Goal: Transaction & Acquisition: Purchase product/service

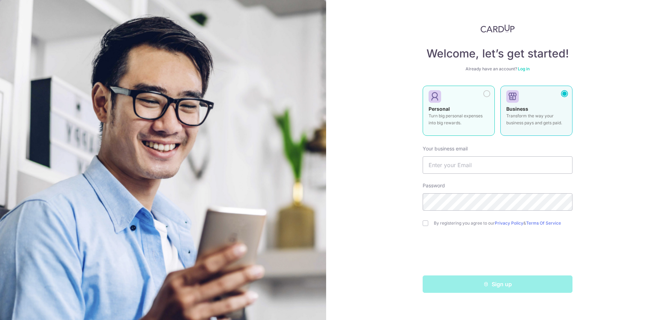
click at [481, 93] on div at bounding box center [455, 97] width 55 height 10
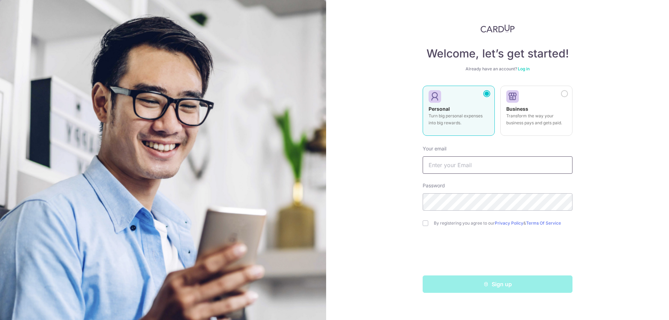
click at [489, 163] on input "text" at bounding box center [497, 164] width 150 height 17
type input "Hongzhenwang98@gmail.com"
click at [426, 225] on input "checkbox" at bounding box center [425, 223] width 6 height 6
checkbox input "true"
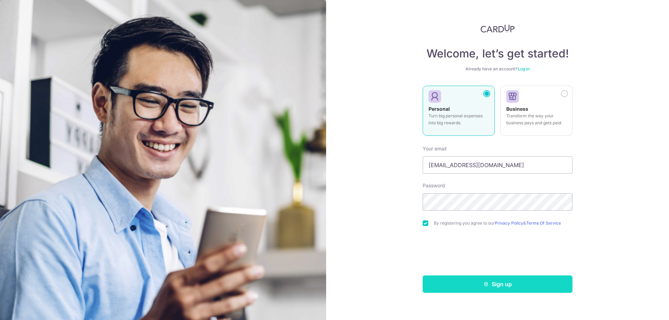
click at [534, 279] on button "Sign up" at bounding box center [497, 284] width 150 height 17
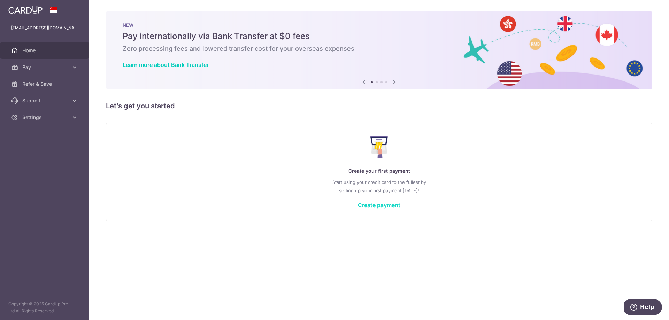
click at [383, 203] on link "Create payment" at bounding box center [379, 205] width 42 height 7
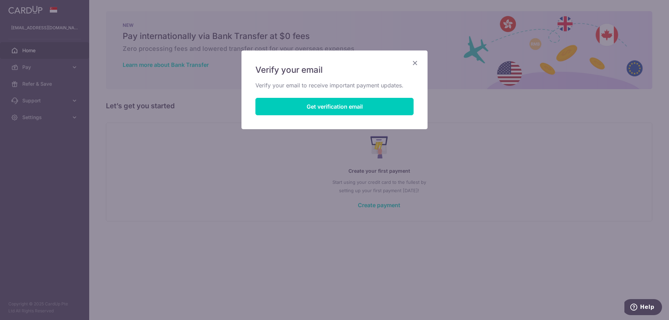
click at [416, 65] on icon "Close" at bounding box center [415, 63] width 8 height 9
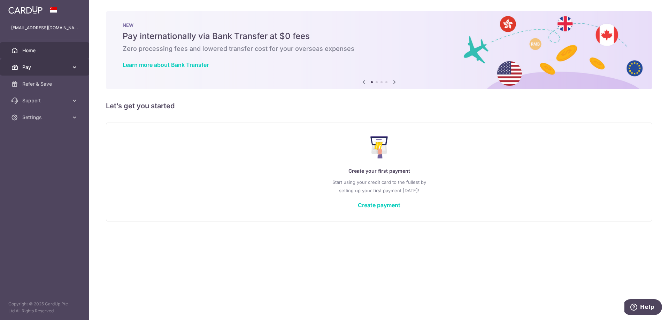
click at [55, 72] on link "Pay" at bounding box center [44, 67] width 89 height 17
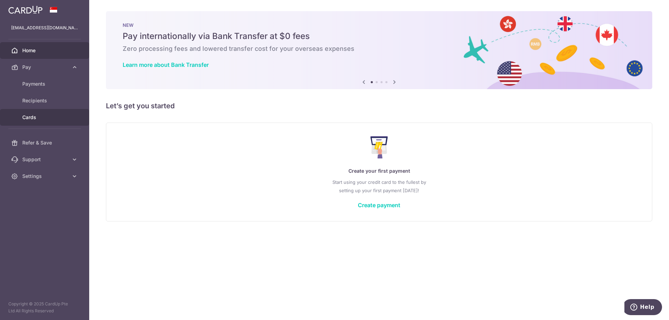
click at [39, 116] on span "Cards" at bounding box center [45, 117] width 46 height 7
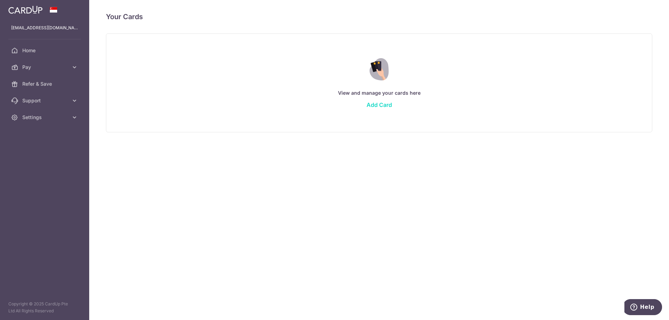
drag, startPoint x: 382, startPoint y: 107, endPoint x: 379, endPoint y: 107, distance: 3.5
click at [382, 107] on link "Add Card" at bounding box center [378, 104] width 25 height 7
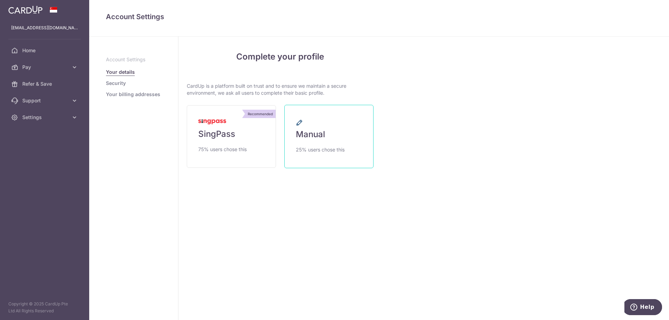
click at [326, 130] on link "Manual 25% users chose this" at bounding box center [328, 136] width 89 height 63
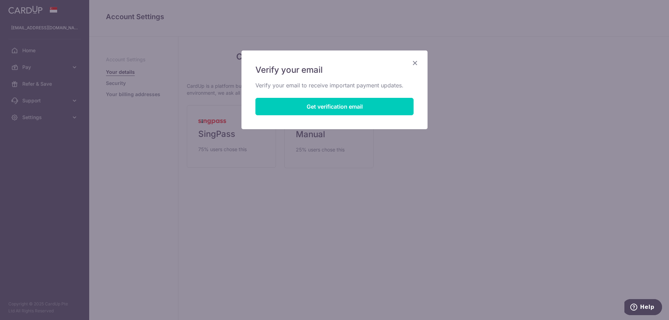
click at [416, 64] on icon "Close" at bounding box center [415, 63] width 8 height 9
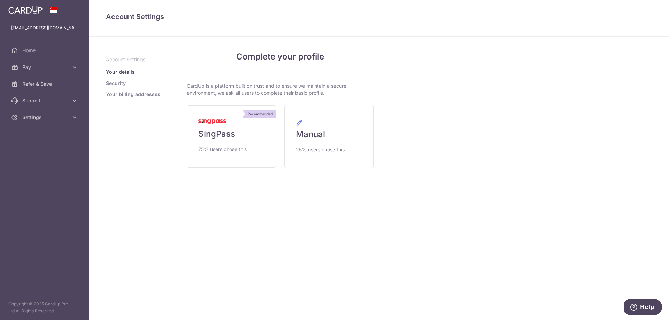
click at [136, 86] on li "Security" at bounding box center [133, 83] width 55 height 7
click at [106, 84] on link "Security" at bounding box center [116, 83] width 20 height 7
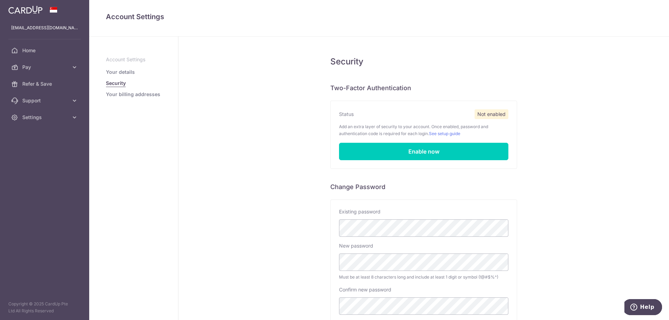
drag, startPoint x: 129, startPoint y: 62, endPoint x: 130, endPoint y: 69, distance: 7.8
click at [130, 65] on ul "Account Settings Your details Security Your billing addresses" at bounding box center [133, 77] width 55 height 42
click at [130, 69] on link "Your details" at bounding box center [120, 72] width 29 height 7
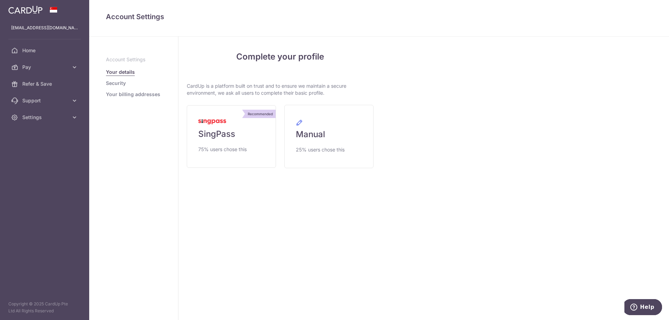
click at [116, 80] on link "Security" at bounding box center [116, 83] width 20 height 7
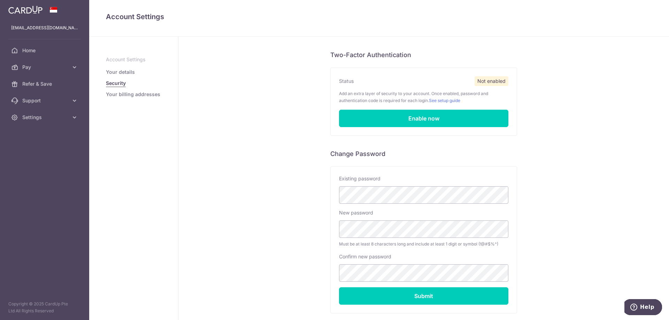
scroll to position [35, 0]
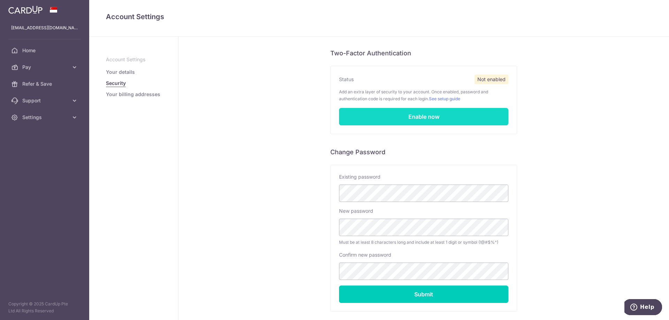
click at [402, 117] on link "Enable now" at bounding box center [423, 116] width 169 height 17
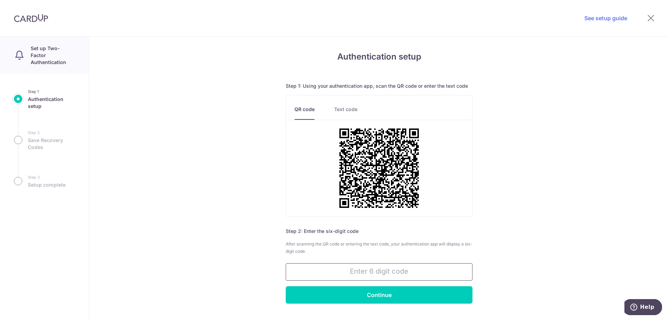
click at [373, 271] on input "text" at bounding box center [379, 271] width 187 height 17
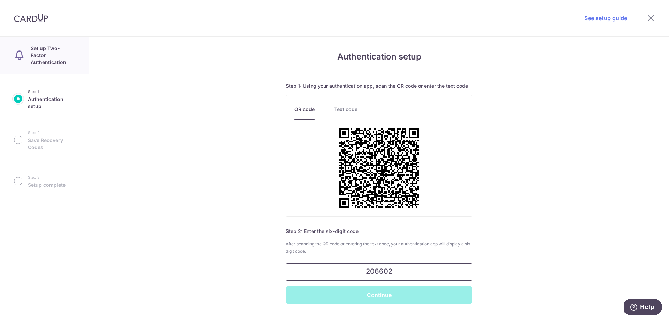
type input "206602"
click at [286, 286] on input "Continue" at bounding box center [379, 294] width 187 height 17
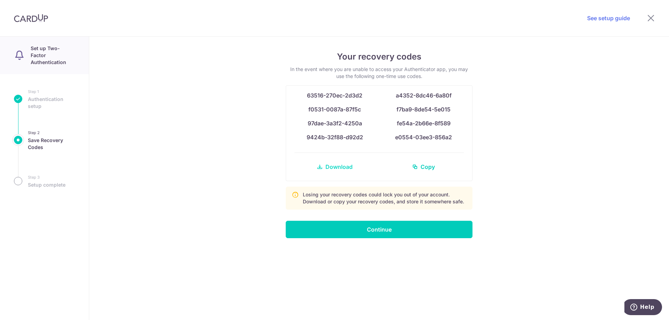
click at [339, 169] on span "Download" at bounding box center [338, 167] width 27 height 8
drag, startPoint x: 257, startPoint y: 146, endPoint x: 116, endPoint y: 131, distance: 142.2
click at [254, 146] on div "Your recovery codes In the event where you are unable to access your Authentica…" at bounding box center [379, 179] width 580 height 284
click at [374, 236] on input "Continue" at bounding box center [379, 229] width 187 height 17
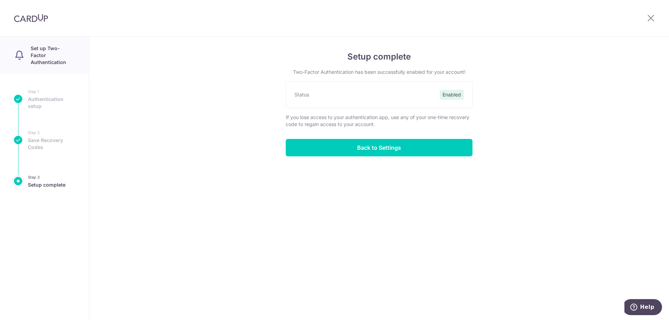
click at [372, 158] on div "Setup complete Two-Factor Authentication has been successfully enabled for your…" at bounding box center [379, 179] width 580 height 284
click at [372, 156] on div "Setup complete Two-Factor Authentication has been successfully enabled for your…" at bounding box center [379, 179] width 580 height 284
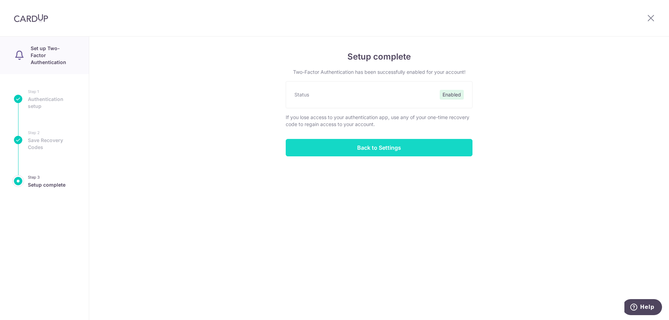
click at [374, 153] on input "Back to Settings" at bounding box center [379, 147] width 187 height 17
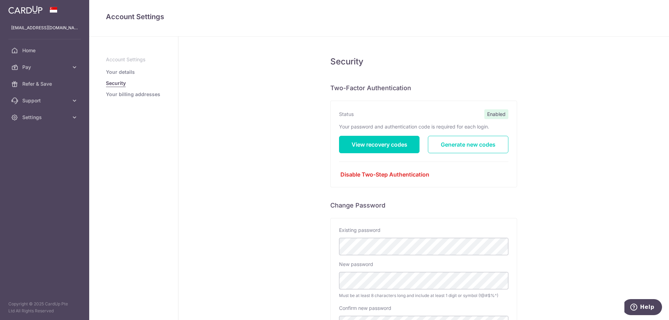
click at [123, 70] on link "Your details" at bounding box center [120, 72] width 29 height 7
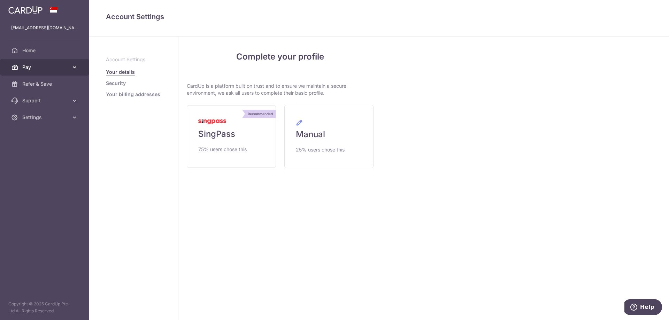
click at [45, 70] on span "Pay" at bounding box center [45, 67] width 46 height 7
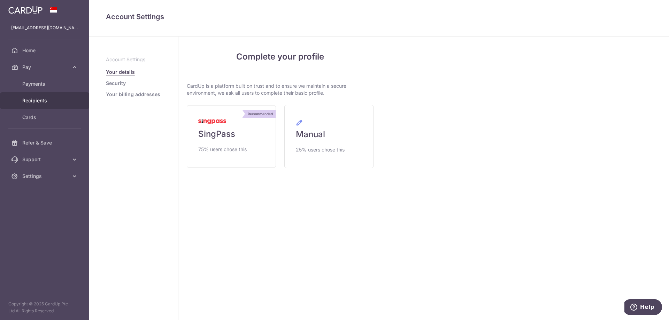
click at [47, 100] on span "Recipients" at bounding box center [45, 100] width 46 height 7
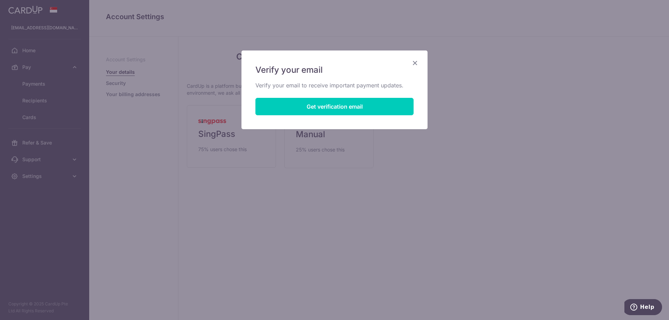
click at [411, 60] on icon "Close" at bounding box center [415, 63] width 8 height 9
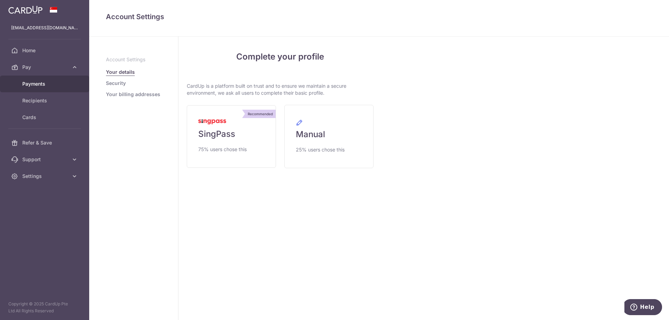
click at [38, 87] on span "Payments" at bounding box center [45, 83] width 46 height 7
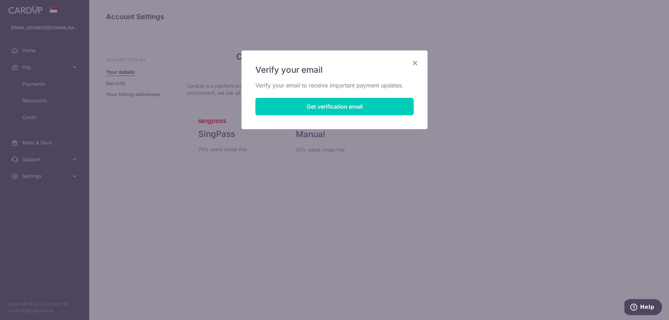
click at [416, 63] on icon "Close" at bounding box center [415, 63] width 8 height 9
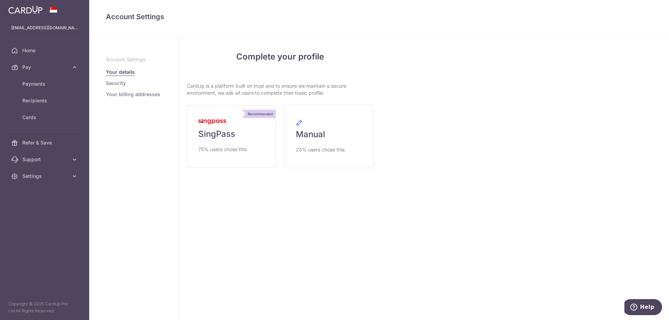
click at [134, 60] on p "Account Settings" at bounding box center [133, 59] width 55 height 7
click at [33, 81] on span "Payments" at bounding box center [45, 83] width 46 height 7
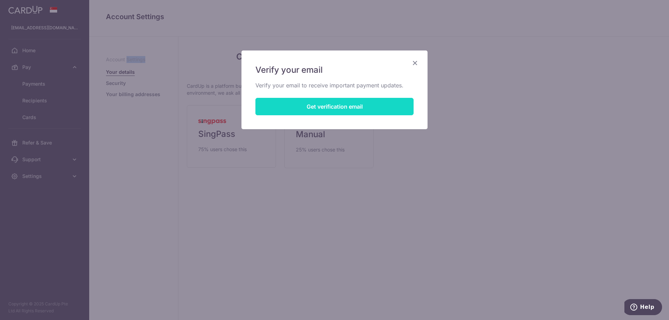
click at [374, 105] on button "Get verification email" at bounding box center [334, 106] width 158 height 17
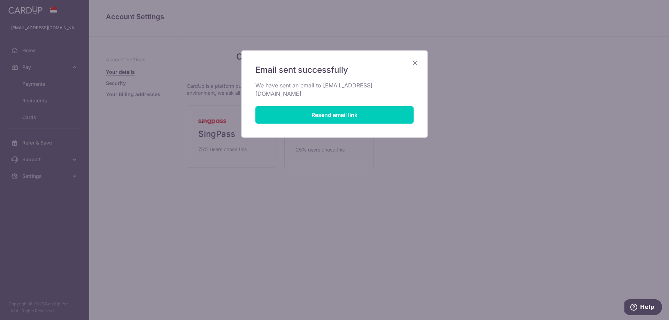
click at [419, 60] on div "Email sent successfully We have sent an email to hongzhenwang98@gmail.com Resen…" at bounding box center [334, 94] width 186 height 87
click at [414, 64] on icon "Close" at bounding box center [415, 63] width 8 height 9
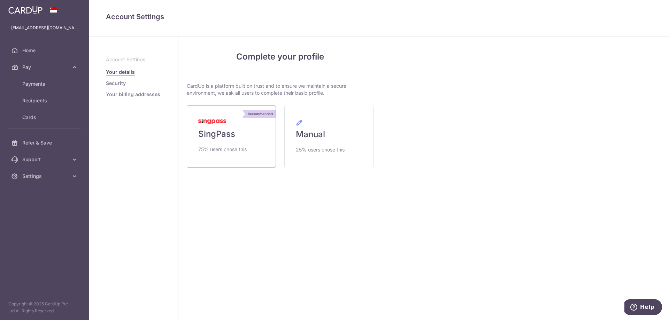
click at [243, 130] on link "Recommended SingPass 75% users chose this" at bounding box center [231, 136] width 89 height 63
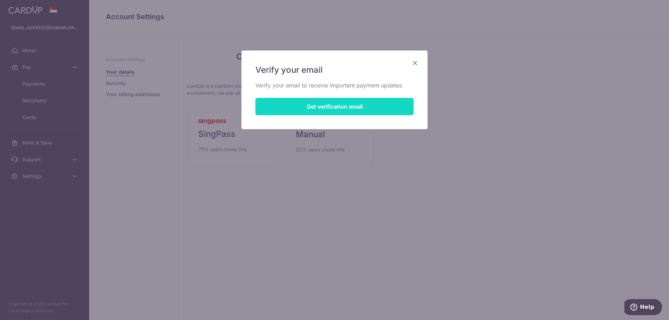
click at [338, 99] on button "Get verification email" at bounding box center [334, 106] width 158 height 17
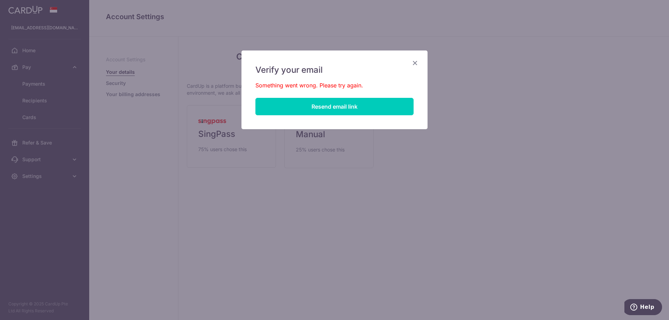
click at [415, 59] on icon "Close" at bounding box center [415, 63] width 8 height 9
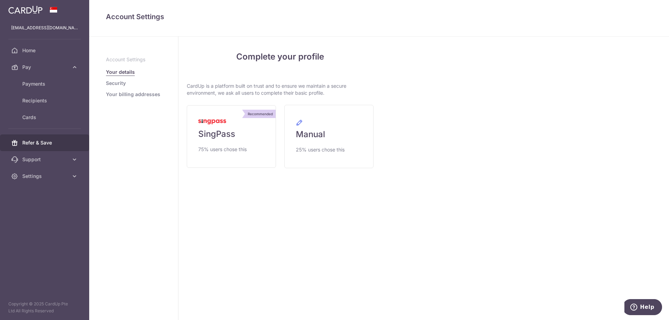
click at [49, 142] on span "Refer & Save" at bounding box center [45, 142] width 46 height 7
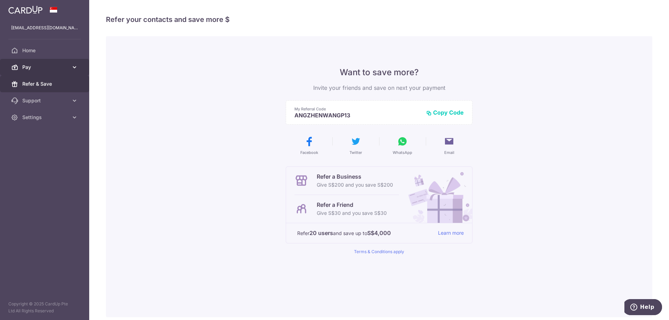
click at [52, 69] on span "Pay" at bounding box center [45, 67] width 46 height 7
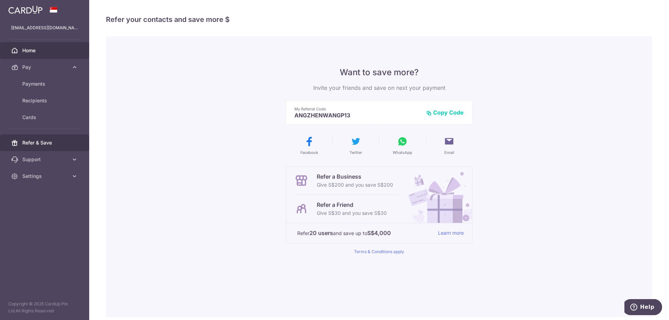
click at [57, 53] on span "Home" at bounding box center [45, 50] width 46 height 7
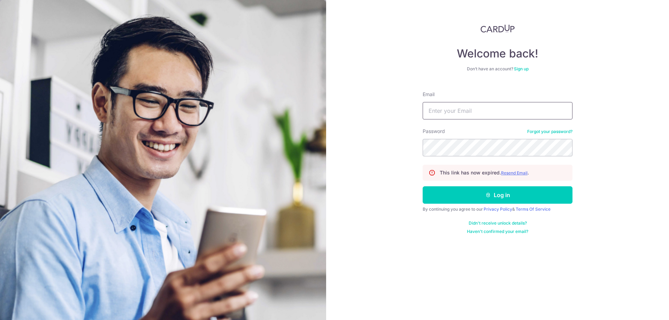
click at [450, 108] on input "Email" at bounding box center [497, 110] width 150 height 17
type input "Hongzhenwang98@gmail.com"
click at [422, 186] on button "Log in" at bounding box center [497, 194] width 150 height 17
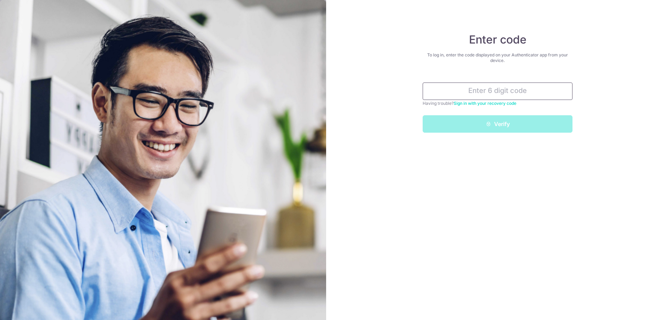
click at [505, 89] on input "text" at bounding box center [497, 91] width 150 height 17
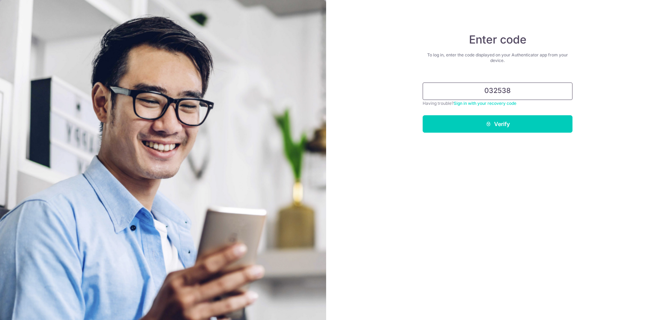
type input "032538"
click at [422, 115] on button "Verify" at bounding box center [497, 123] width 150 height 17
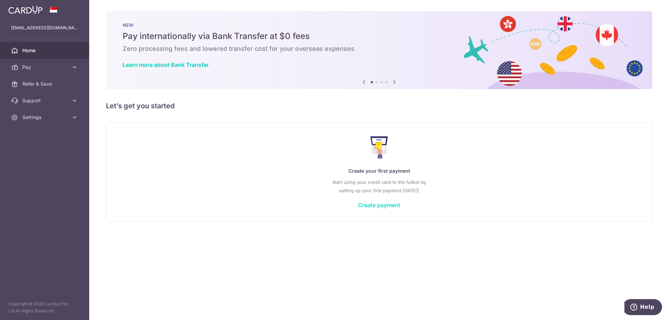
click at [373, 208] on link "Create payment" at bounding box center [379, 205] width 42 height 7
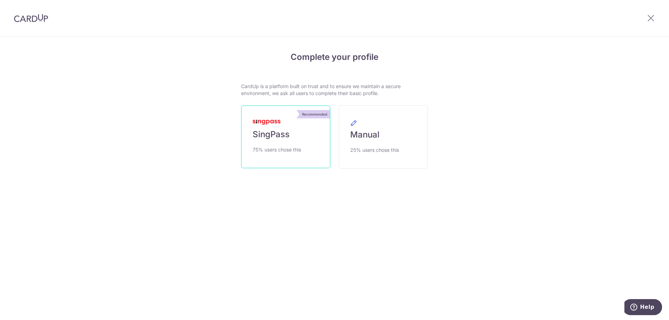
click at [296, 142] on link "Recommended SingPass 75% users chose this" at bounding box center [285, 137] width 89 height 63
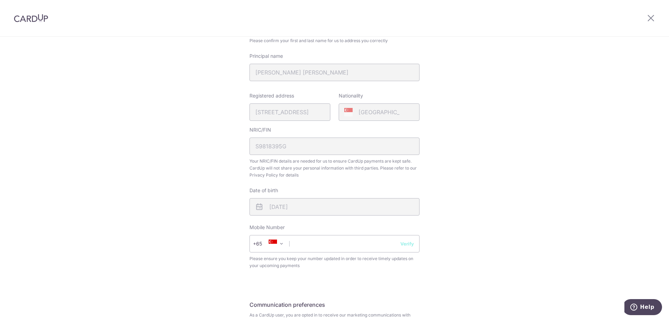
scroll to position [139, 0]
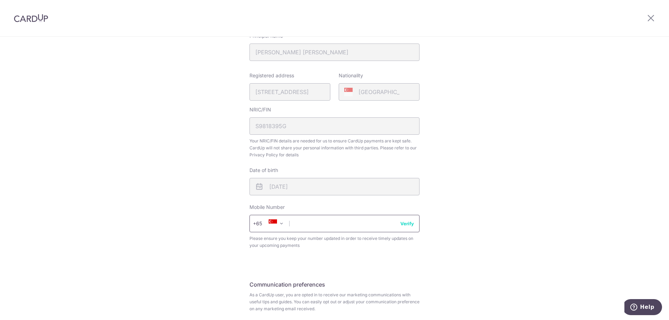
drag, startPoint x: 316, startPoint y: 225, endPoint x: 333, endPoint y: 216, distance: 19.3
click at [316, 225] on input "text" at bounding box center [334, 223] width 170 height 17
type input "91093875"
click at [401, 223] on button "Verify" at bounding box center [407, 223] width 14 height 7
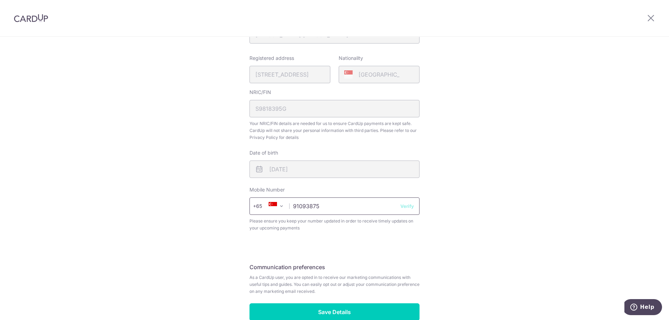
scroll to position [196, 0]
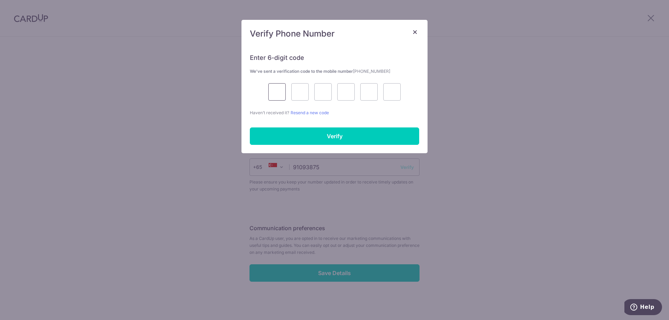
click at [277, 94] on input "text" at bounding box center [276, 91] width 17 height 17
type input "2"
type input "3"
type input "7"
type input "5"
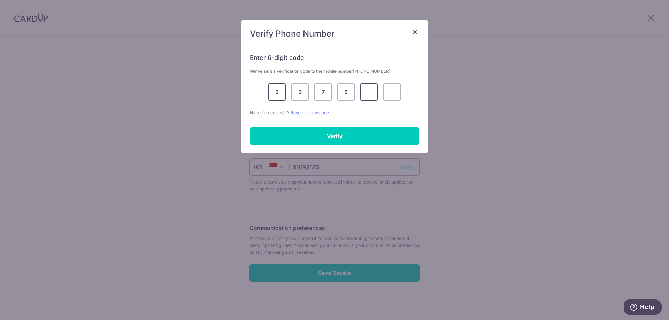
type input "9"
type input "3"
type input "7"
type input "4"
type input "5"
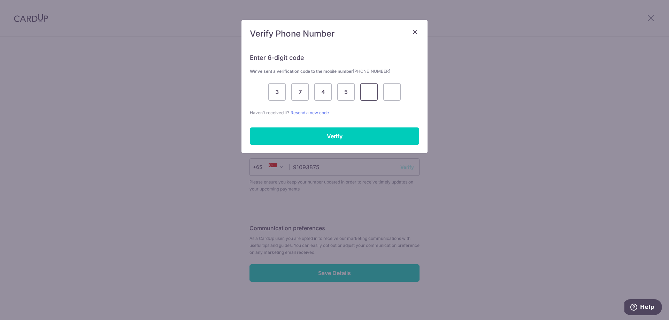
type input "9"
type input "3"
type input "7"
type input "5"
type input "9"
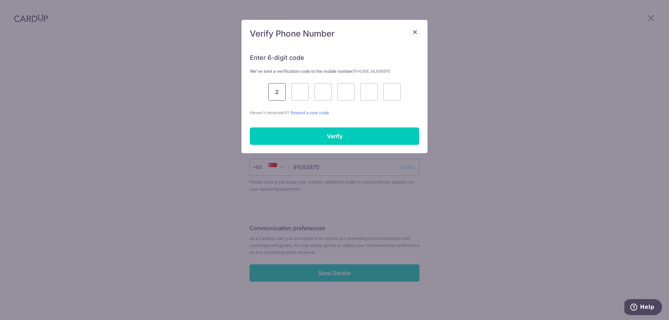
type input "2"
type input "3"
type input "7"
type input "4"
type input "5"
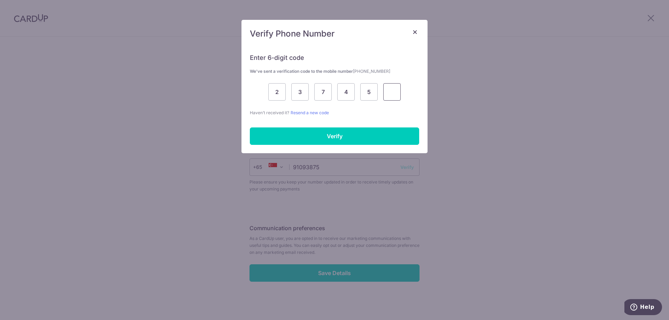
type input "9"
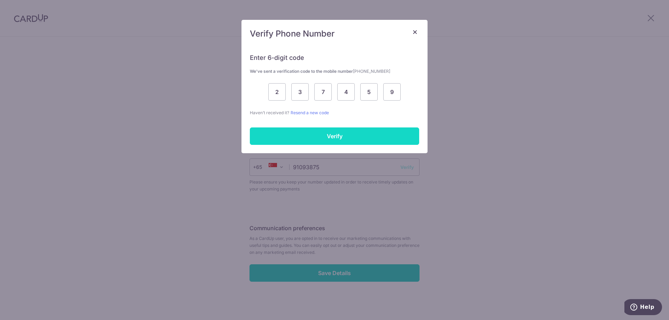
click at [319, 135] on input "Verify" at bounding box center [334, 135] width 169 height 17
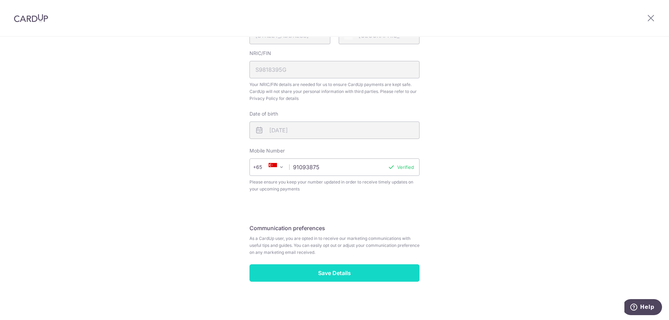
click at [356, 279] on input "Save Details" at bounding box center [334, 272] width 170 height 17
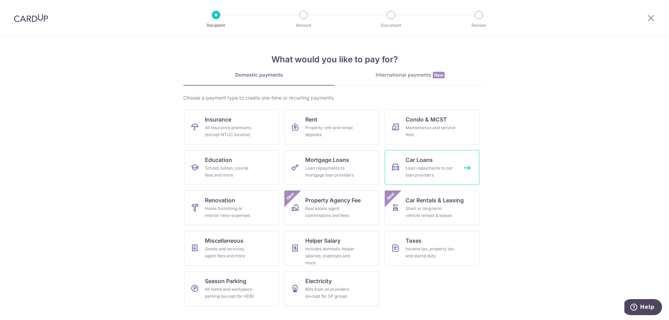
click at [433, 168] on div "Loan repayments to car loan providers" at bounding box center [430, 172] width 50 height 14
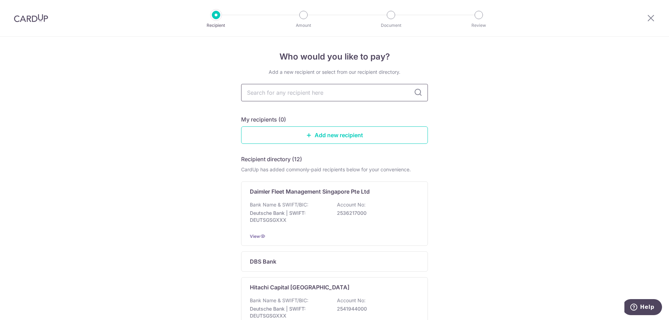
click at [374, 94] on input "text" at bounding box center [334, 92] width 187 height 17
type input "hong leong"
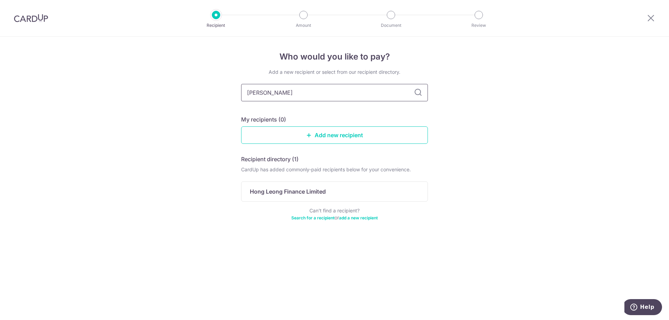
click at [290, 93] on input "hong leong" at bounding box center [334, 92] width 187 height 17
drag, startPoint x: 326, startPoint y: 93, endPoint x: 162, endPoint y: 88, distance: 163.4
click at [163, 93] on div "Who would you like to pay? Add a new recipient or select from our recipient dir…" at bounding box center [334, 179] width 669 height 284
drag, startPoint x: 535, startPoint y: 207, endPoint x: 424, endPoint y: 208, distance: 110.8
click at [530, 207] on div "Who would you like to pay? Add a new recipient or select from our recipient dir…" at bounding box center [334, 179] width 669 height 284
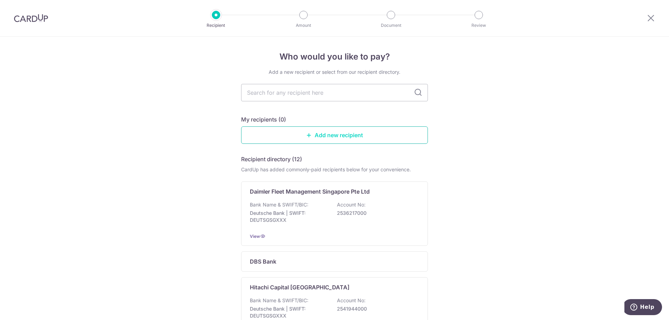
click at [327, 133] on link "Add new recipient" at bounding box center [334, 134] width 187 height 17
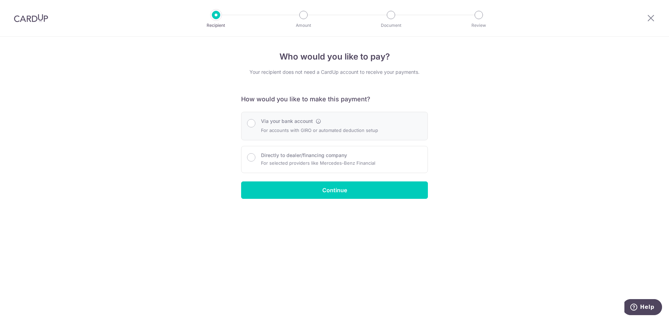
click at [278, 129] on p "For accounts with GIRO or automated deduction setup" at bounding box center [319, 130] width 117 height 8
radio input "true"
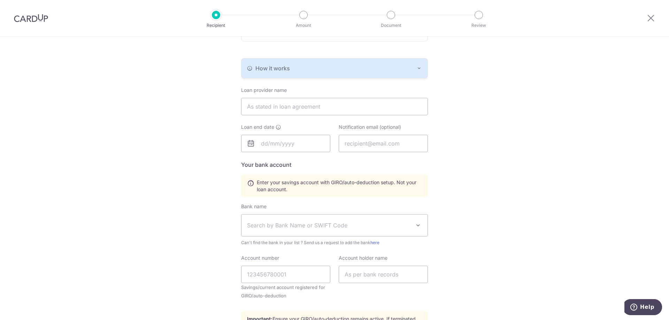
scroll to position [139, 0]
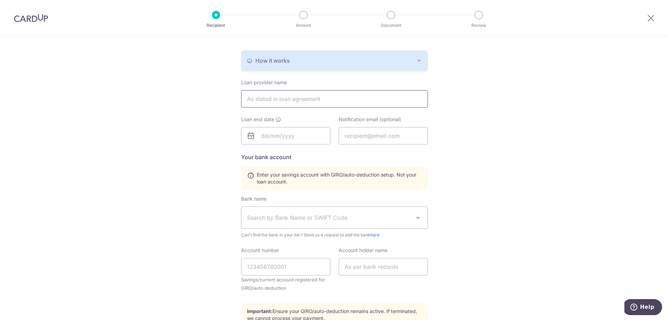
click at [324, 100] on input "text" at bounding box center [334, 98] width 187 height 17
click at [289, 101] on input "text" at bounding box center [334, 98] width 187 height 17
type input "HONG LEONG FINANCE"
click at [204, 152] on div "Who would you like to pay? Your recipient does not need a CardUp account to rec…" at bounding box center [334, 139] width 669 height 485
click at [295, 138] on input "text" at bounding box center [285, 135] width 89 height 17
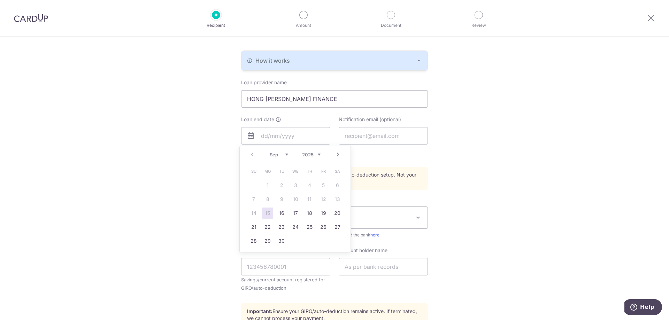
click at [500, 175] on div "Who would you like to pay? Your recipient does not need a CardUp account to rec…" at bounding box center [334, 139] width 669 height 485
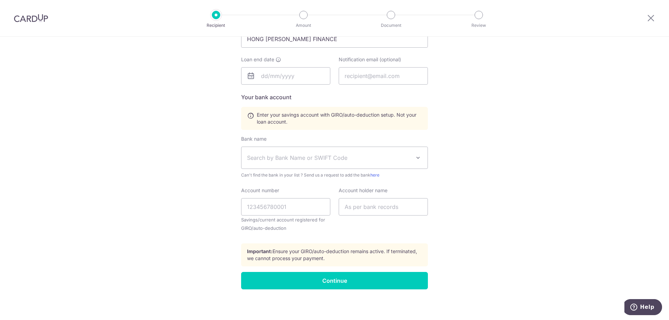
scroll to position [201, 0]
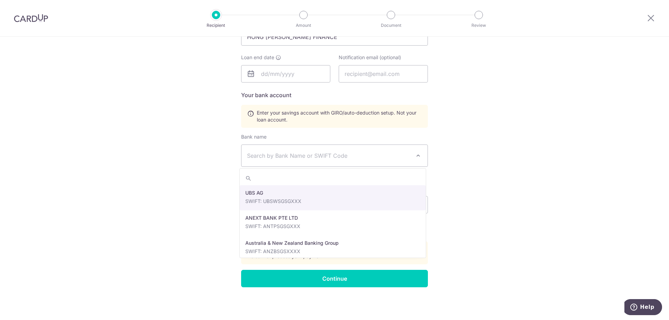
click at [319, 161] on span "Search by Bank Name or SWIFT Code" at bounding box center [334, 156] width 186 height 22
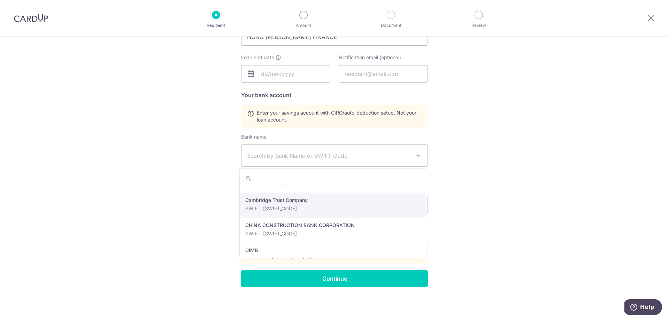
scroll to position [244, 0]
type input "f"
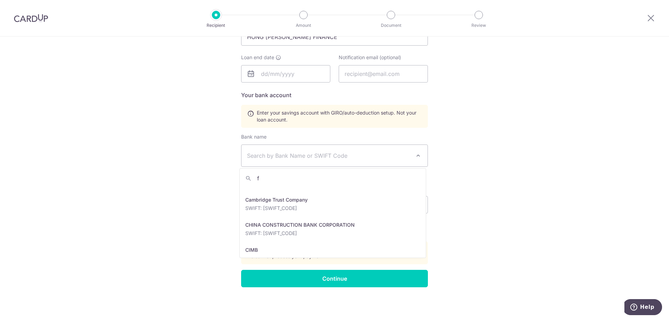
scroll to position [0, 0]
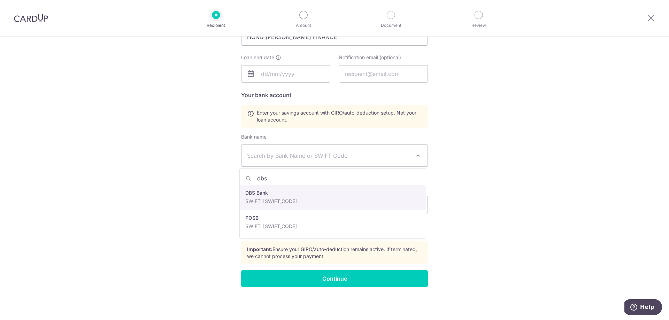
type input "dbs"
select select "6"
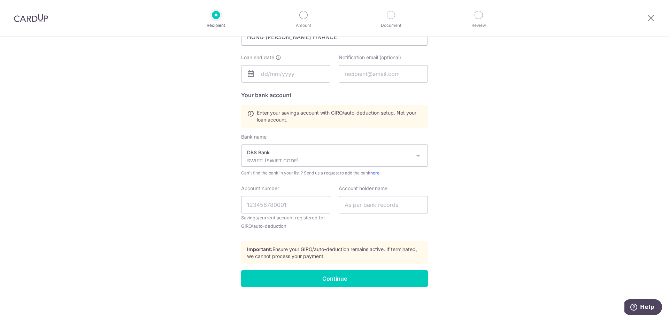
drag, startPoint x: 521, startPoint y: 184, endPoint x: 482, endPoint y: 185, distance: 39.0
click at [518, 185] on div "Who would you like to pay? Your recipient does not need a CardUp account to rec…" at bounding box center [334, 77] width 669 height 485
click at [279, 207] on input "Account number" at bounding box center [285, 204] width 89 height 17
type input "077002766"
click at [363, 210] on input "text" at bounding box center [383, 204] width 89 height 17
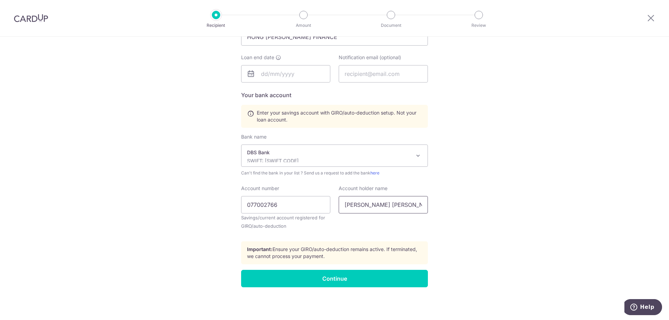
type input "PATRICK ANG ZHEN WANG"
click at [475, 171] on div "Who would you like to pay? Your recipient does not need a CardUp account to rec…" at bounding box center [334, 77] width 669 height 485
click at [480, 99] on div "Who would you like to pay? Your recipient does not need a CardUp account to rec…" at bounding box center [334, 77] width 669 height 485
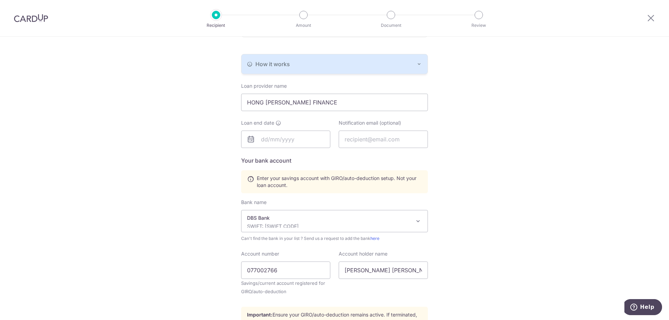
scroll to position [132, 0]
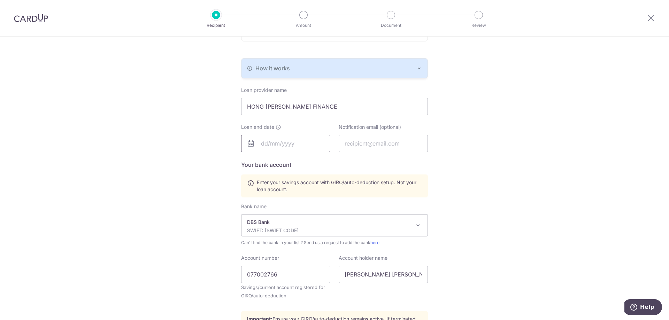
click at [282, 148] on input "text" at bounding box center [285, 143] width 89 height 17
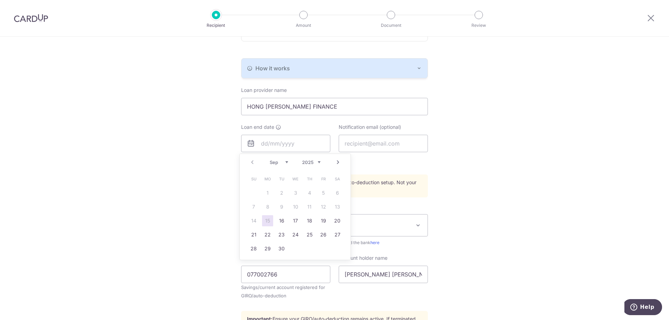
drag, startPoint x: 570, startPoint y: 119, endPoint x: 530, endPoint y: 97, distance: 46.0
click at [569, 117] on div "Who would you like to pay? Your recipient does not need a CardUp account to rec…" at bounding box center [334, 147] width 669 height 485
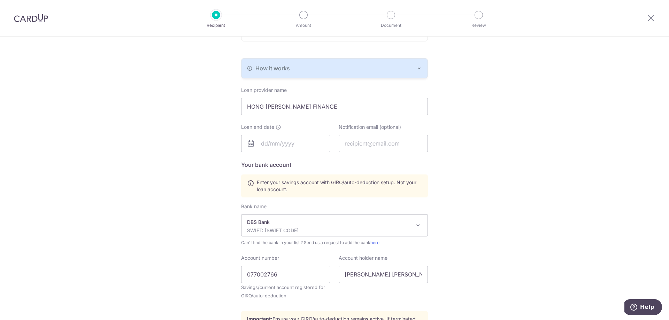
click at [522, 201] on div "Who would you like to pay? Your recipient does not need a CardUp account to rec…" at bounding box center [334, 147] width 669 height 485
click at [489, 166] on div "Who would you like to pay? Your recipient does not need a CardUp account to rec…" at bounding box center [334, 147] width 669 height 485
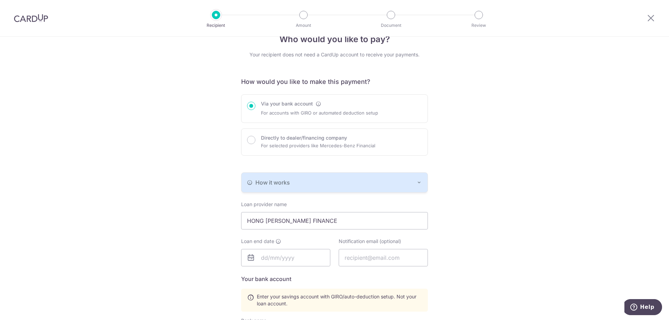
scroll to position [0, 0]
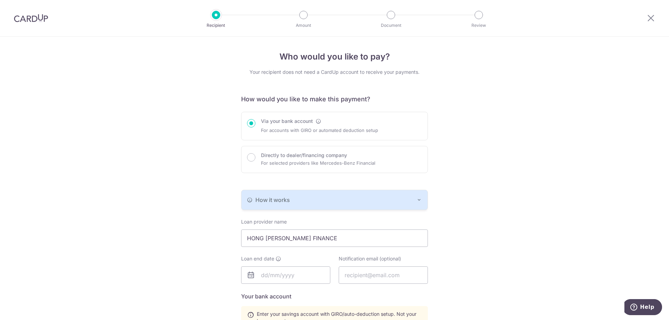
click at [390, 17] on div at bounding box center [391, 15] width 8 height 8
click at [113, 94] on div "Who would you like to pay? Your recipient does not need a CardUp account to rec…" at bounding box center [334, 279] width 669 height 485
click at [158, 135] on div "Who would you like to pay? Your recipient does not need a CardUp account to rec…" at bounding box center [334, 279] width 669 height 485
drag, startPoint x: 520, startPoint y: 184, endPoint x: 511, endPoint y: 186, distance: 8.9
click at [518, 184] on div "Who would you like to pay? Your recipient does not need a CardUp account to rec…" at bounding box center [334, 279] width 669 height 485
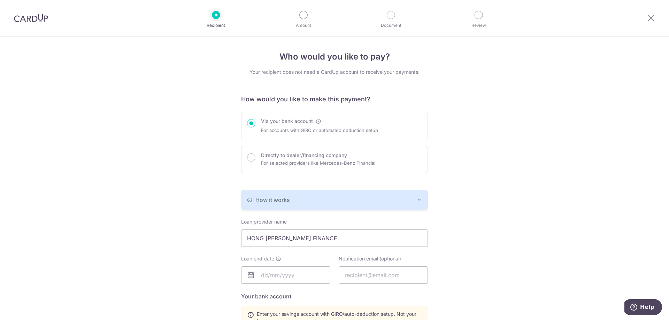
click at [530, 163] on div "Who would you like to pay? Your recipient does not need a CardUp account to rec…" at bounding box center [334, 279] width 669 height 485
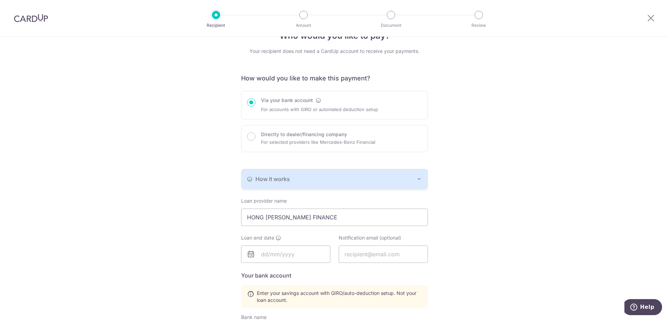
scroll to position [104, 0]
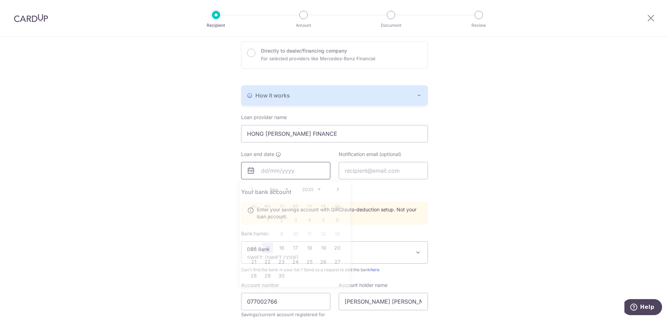
click at [293, 176] on input "text" at bounding box center [285, 170] width 89 height 17
click at [337, 189] on link "Next" at bounding box center [338, 189] width 8 height 8
click at [337, 188] on link "Next" at bounding box center [338, 189] width 8 height 8
click at [321, 190] on div "Prev Next Sep Oct Nov Dec 2025 2026 2027 2028 2029 2030 2031 2032 2033 2034 2035" at bounding box center [295, 189] width 111 height 17
click at [317, 190] on select "2025 2026 2027 2028 2029 2030 2031 2032 2033 2034 2035" at bounding box center [311, 190] width 18 height 6
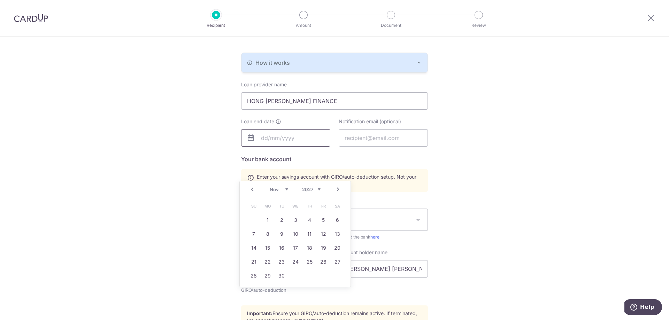
scroll to position [139, 0]
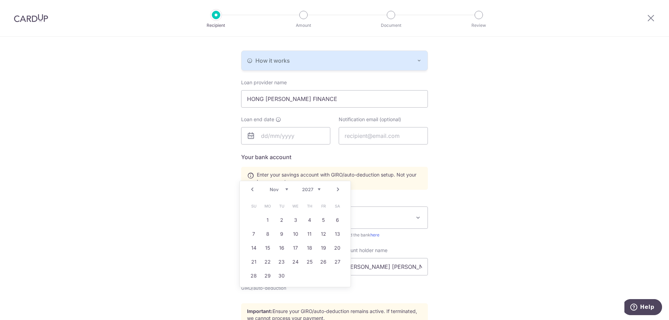
click at [338, 190] on link "Next" at bounding box center [338, 189] width 8 height 8
click at [249, 191] on link "Prev" at bounding box center [252, 189] width 8 height 8
click at [282, 278] on link "30" at bounding box center [281, 275] width 11 height 11
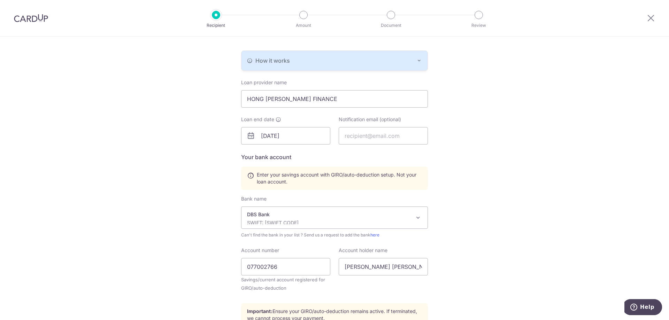
drag, startPoint x: 528, startPoint y: 194, endPoint x: 437, endPoint y: 180, distance: 92.3
click at [528, 194] on div "Who would you like to pay? Your recipient does not need a CardUp account to rec…" at bounding box center [334, 139] width 669 height 485
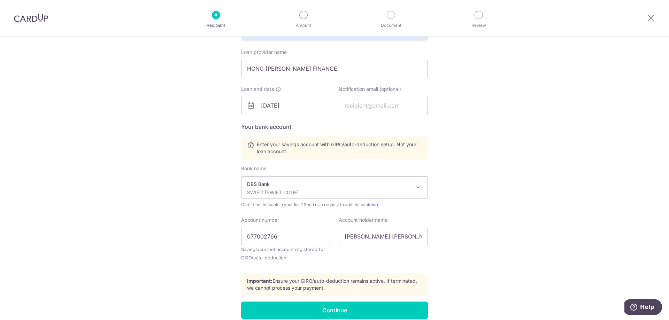
scroll to position [174, 0]
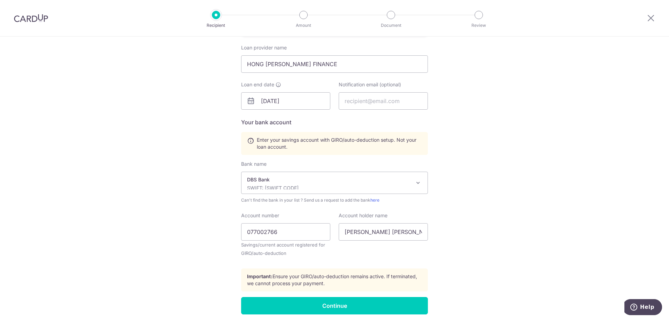
drag, startPoint x: 475, startPoint y: 212, endPoint x: 444, endPoint y: 209, distance: 31.5
click at [474, 212] on div "Who would you like to pay? Your recipient does not need a CardUp account to rec…" at bounding box center [334, 104] width 669 height 485
click at [288, 105] on input "30/11/2027" at bounding box center [285, 100] width 89 height 17
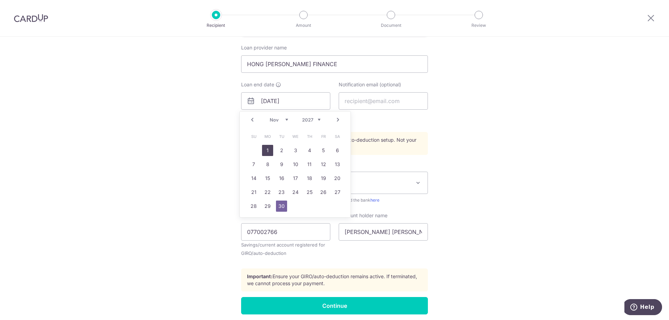
click at [271, 148] on link "1" at bounding box center [267, 150] width 11 height 11
type input "01/11/2027"
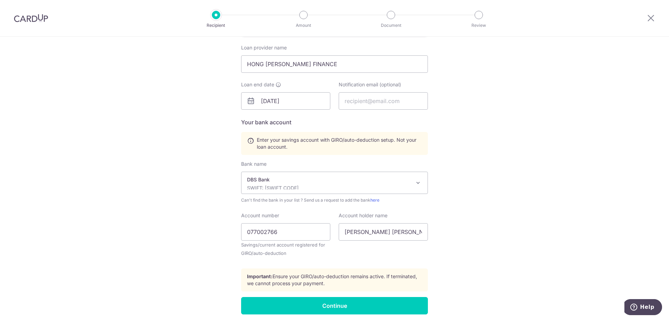
drag, startPoint x: 563, startPoint y: 149, endPoint x: 476, endPoint y: 156, distance: 87.0
click at [543, 153] on div "Who would you like to pay? Your recipient does not need a CardUp account to rec…" at bounding box center [334, 104] width 669 height 485
drag, startPoint x: 328, startPoint y: 66, endPoint x: 336, endPoint y: 63, distance: 8.0
click at [328, 65] on input "HONG LEONG FINANCE" at bounding box center [334, 63] width 187 height 17
type input "HONG LEONG FINANCE LIMITED"
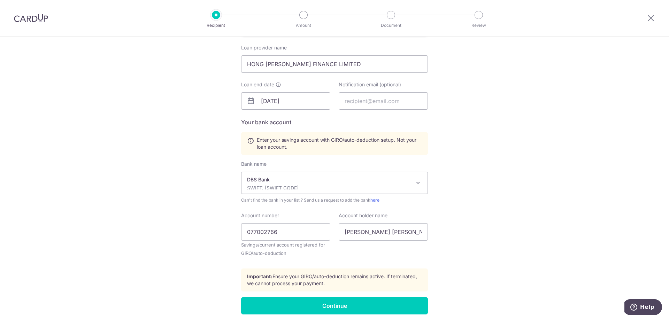
click at [577, 96] on div "Who would you like to pay? Your recipient does not need a CardUp account to rec…" at bounding box center [334, 104] width 669 height 485
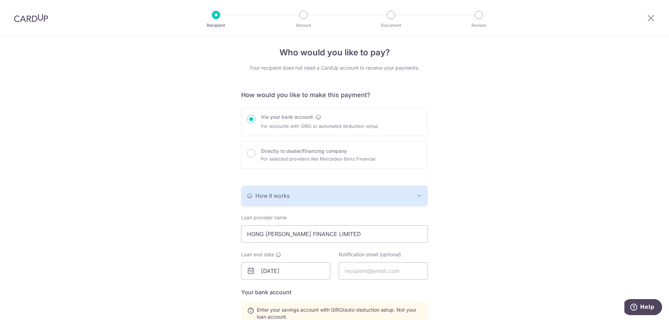
scroll to position [0, 0]
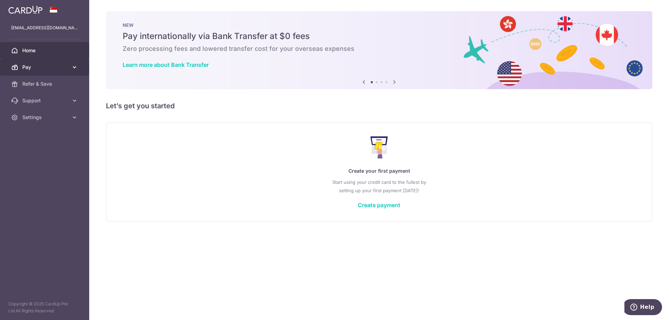
click at [52, 70] on span "Pay" at bounding box center [45, 67] width 46 height 7
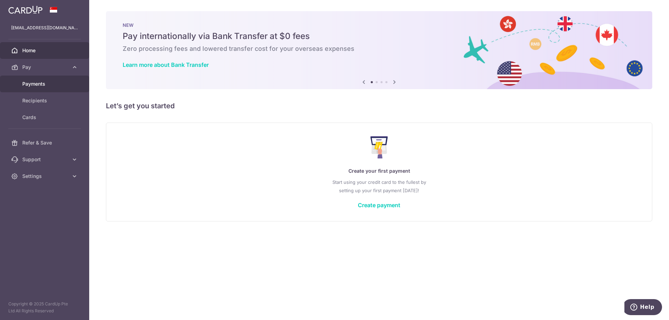
click at [44, 86] on span "Payments" at bounding box center [45, 83] width 46 height 7
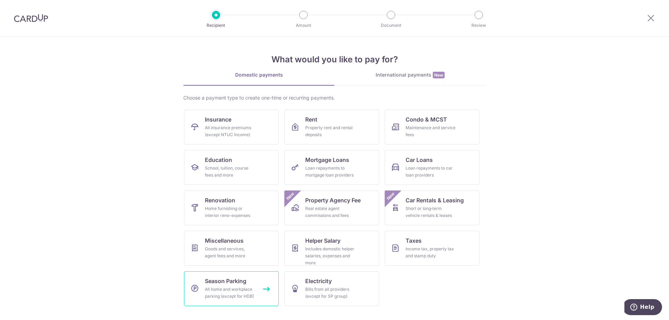
click at [246, 279] on span "Season Parking" at bounding box center [225, 281] width 41 height 8
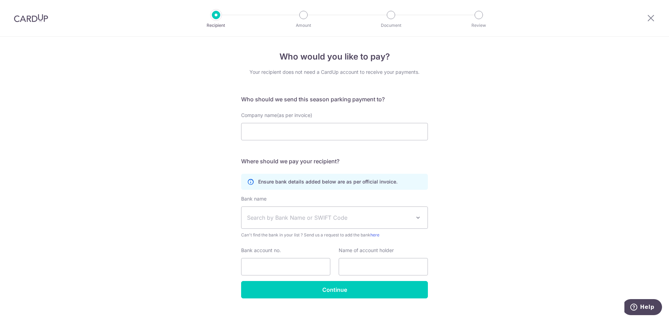
drag, startPoint x: 141, startPoint y: 101, endPoint x: 137, endPoint y: 94, distance: 8.3
click at [141, 101] on div "Who would you like to pay? Your recipient does not need a CardUp account to rec…" at bounding box center [334, 184] width 669 height 295
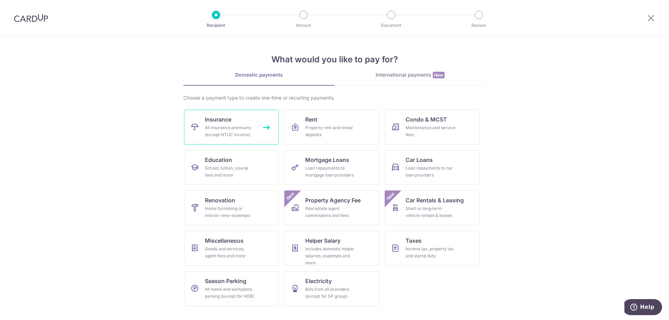
click at [232, 121] on link "Insurance All insurance premiums (except NTUC Income)" at bounding box center [231, 127] width 95 height 35
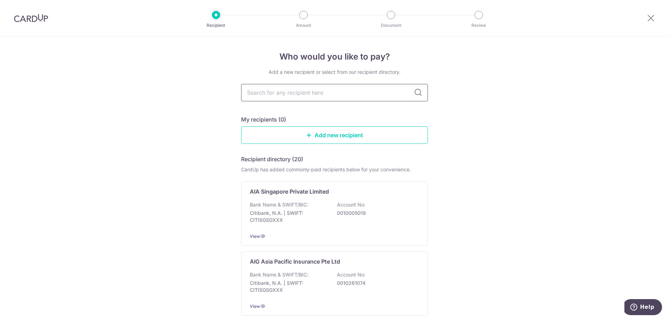
click at [344, 96] on input "text" at bounding box center [334, 92] width 187 height 17
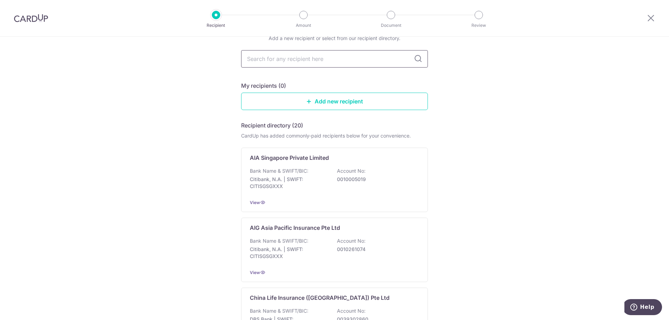
scroll to position [35, 0]
type input "prudential"
drag, startPoint x: 444, startPoint y: 64, endPoint x: 424, endPoint y: 60, distance: 20.9
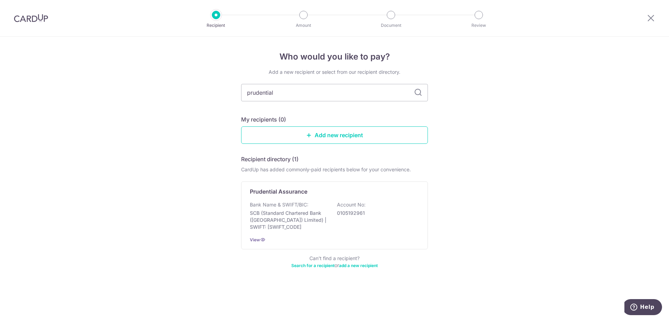
scroll to position [0, 0]
click at [416, 59] on h4 "Who would you like to pay?" at bounding box center [334, 57] width 187 height 13
drag, startPoint x: 417, startPoint y: 94, endPoint x: 424, endPoint y: 95, distance: 7.3
click at [420, 95] on icon at bounding box center [418, 92] width 8 height 8
click at [420, 90] on icon at bounding box center [418, 92] width 8 height 8
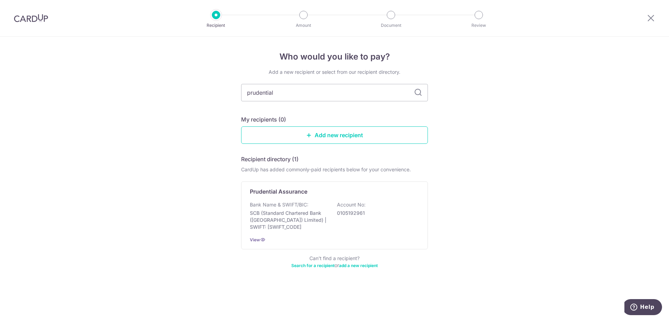
click at [417, 92] on icon at bounding box center [418, 92] width 8 height 8
drag, startPoint x: 417, startPoint y: 92, endPoint x: 401, endPoint y: 102, distance: 18.9
click at [417, 92] on icon at bounding box center [418, 92] width 8 height 8
drag, startPoint x: 324, startPoint y: 89, endPoint x: 125, endPoint y: 92, distance: 198.9
click at [139, 93] on div "Who would you like to pay? Add a new recipient or select from our recipient dir…" at bounding box center [334, 179] width 669 height 284
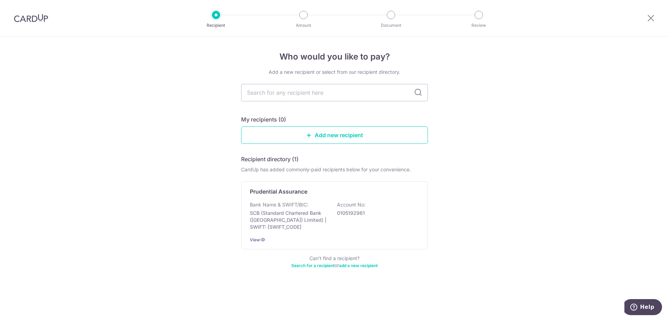
drag, startPoint x: 545, startPoint y: 149, endPoint x: 467, endPoint y: 149, distance: 78.0
click at [515, 147] on div "Who would you like to pay? Add a new recipient or select from our recipient dir…" at bounding box center [334, 179] width 669 height 284
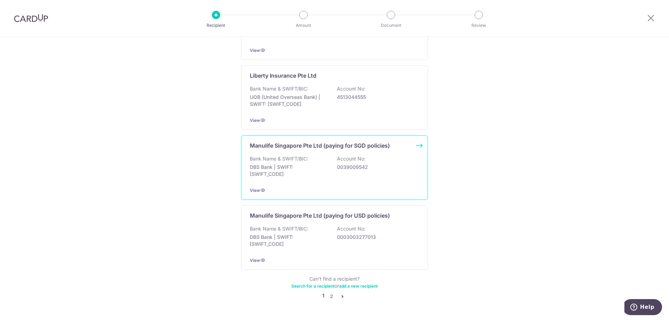
scroll to position [631, 0]
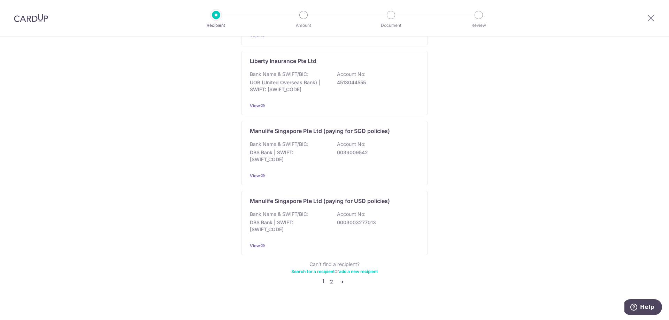
click at [332, 278] on link "2" at bounding box center [331, 282] width 8 height 8
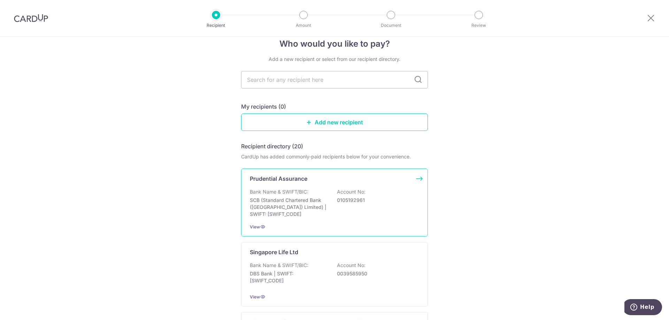
scroll to position [35, 0]
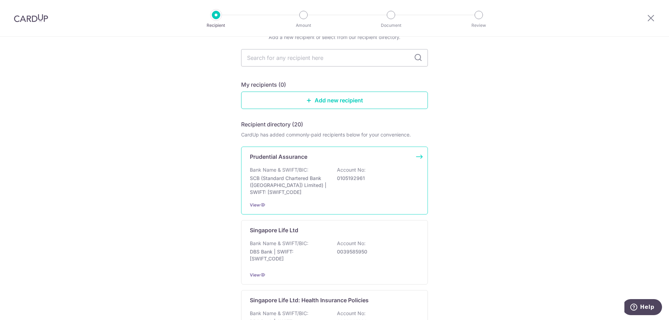
click at [320, 181] on p "SCB (Standard Chartered Bank (Singapore) Limited) | SWIFT: SCBLSG22XXX" at bounding box center [289, 185] width 78 height 21
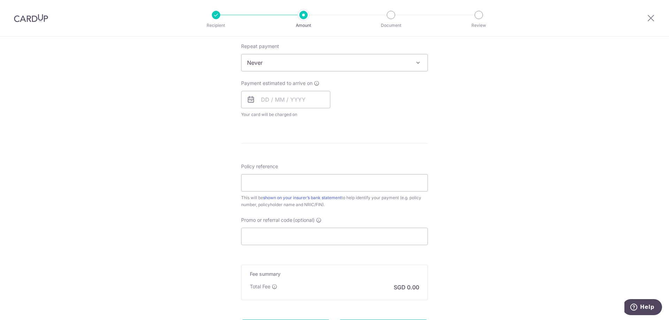
scroll to position [347, 0]
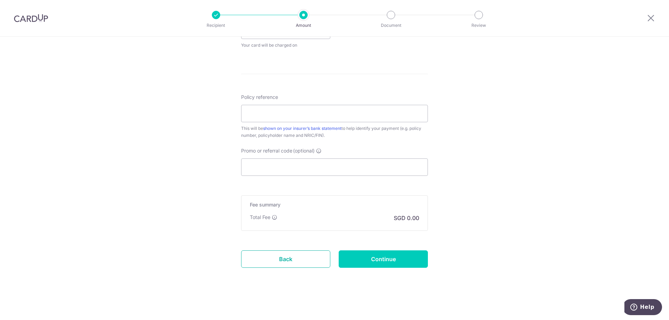
drag, startPoint x: 282, startPoint y: 263, endPoint x: 362, endPoint y: 33, distance: 243.3
click at [282, 262] on link "Back" at bounding box center [285, 258] width 89 height 17
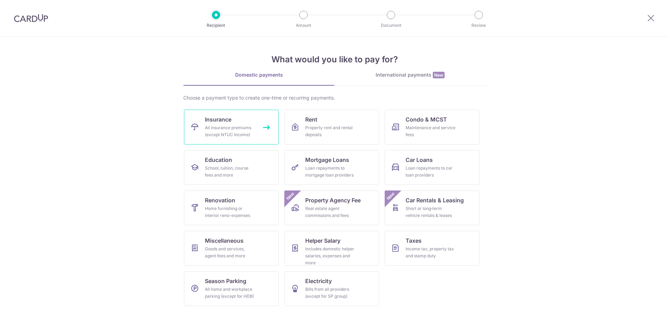
click at [212, 115] on span "Insurance" at bounding box center [218, 119] width 26 height 8
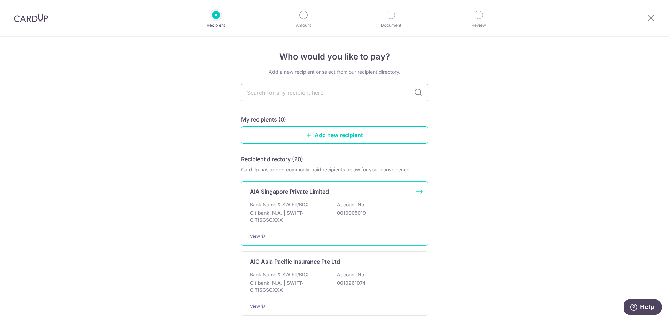
click at [337, 206] on p "Account No:" at bounding box center [351, 204] width 29 height 7
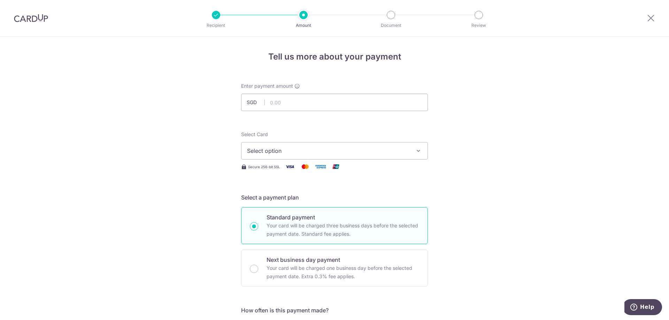
click at [284, 102] on input "text" at bounding box center [334, 102] width 187 height 17
type input "300.00"
click at [262, 156] on button "Select option" at bounding box center [334, 150] width 187 height 17
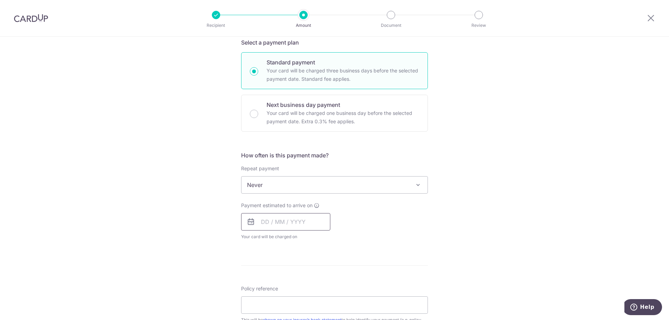
scroll to position [209, 0]
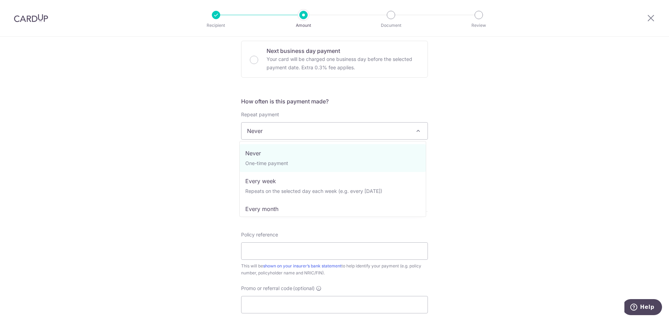
click at [286, 138] on span "Never" at bounding box center [334, 131] width 186 height 17
click at [293, 214] on span "Never One-time payment Every week Repeats on the selected day each week (e.g. e…" at bounding box center [332, 179] width 187 height 76
select select "3"
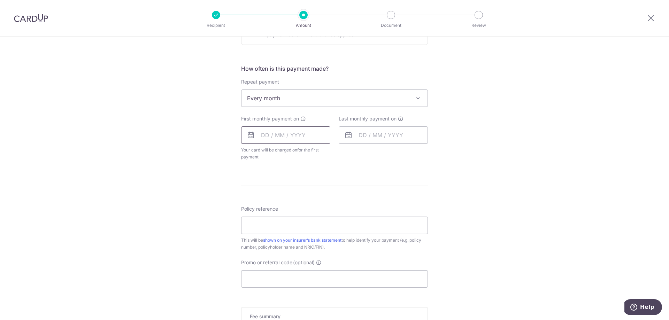
scroll to position [244, 0]
click at [280, 126] on input "text" at bounding box center [285, 132] width 89 height 17
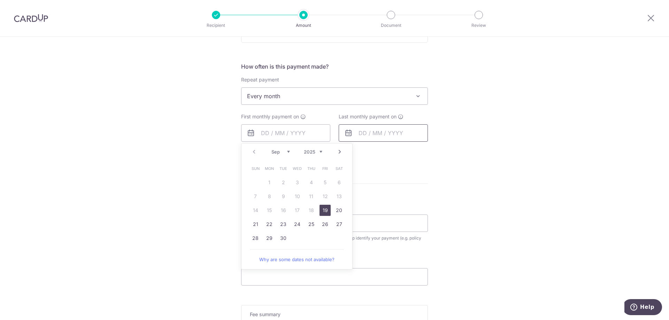
click at [381, 137] on input "text" at bounding box center [383, 132] width 89 height 17
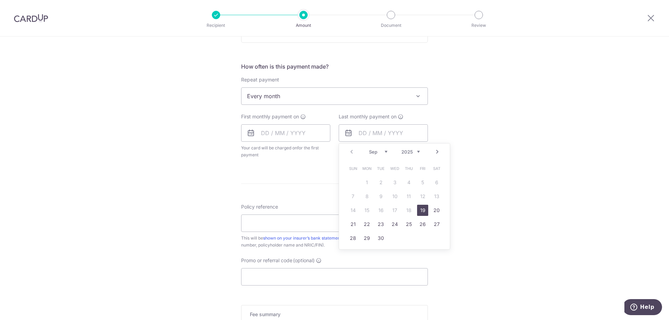
drag, startPoint x: 467, startPoint y: 130, endPoint x: 440, endPoint y: 147, distance: 31.6
click at [466, 130] on div "Tell us more about your payment Enter payment amount SGD 300.00 300.00 Select C…" at bounding box center [334, 111] width 669 height 637
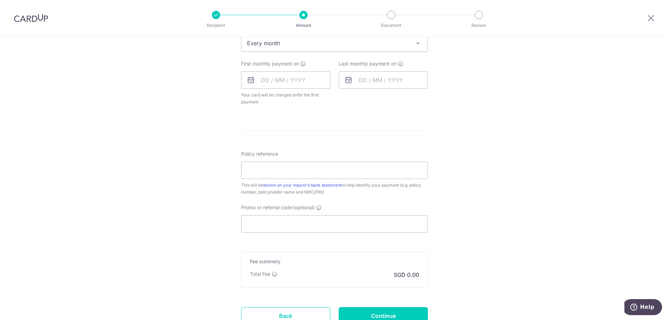
scroll to position [313, 0]
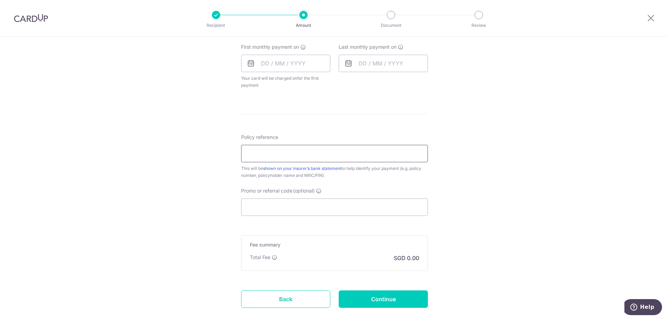
click at [319, 157] on input "Policy reference" at bounding box center [334, 153] width 187 height 17
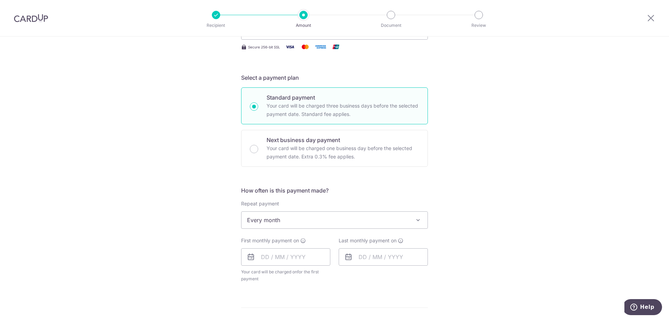
scroll to position [0, 0]
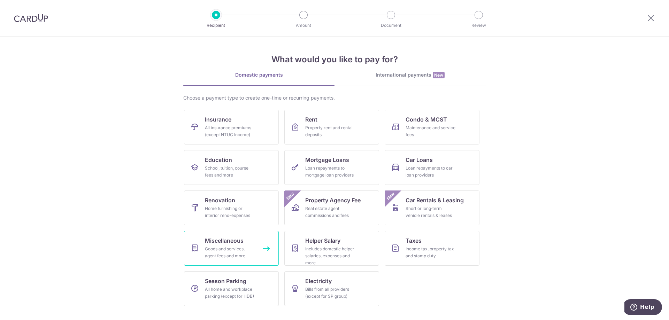
click at [236, 256] on div "Goods and services, agent fees and more" at bounding box center [230, 253] width 50 height 14
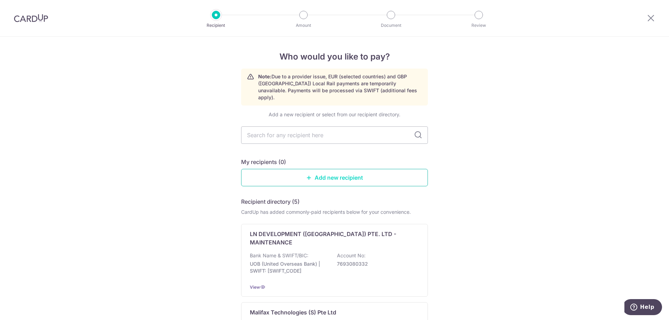
click at [339, 169] on link "Add new recipient" at bounding box center [334, 177] width 187 height 17
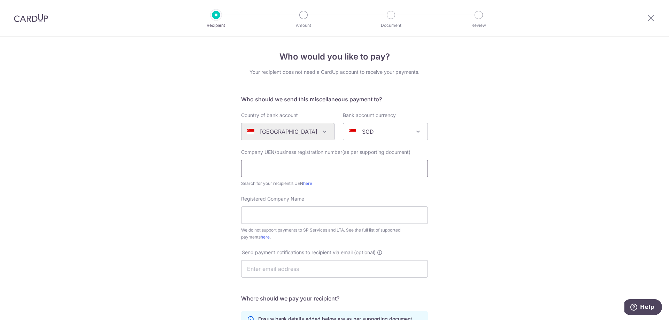
click at [275, 166] on input "text" at bounding box center [334, 168] width 187 height 17
drag, startPoint x: 280, startPoint y: 153, endPoint x: 417, endPoint y: 155, distance: 136.2
click at [416, 155] on div "Company UEN/business registration number(as per supporting document) Search for…" at bounding box center [334, 168] width 195 height 38
click at [465, 156] on div "Who would you like to pay? Your recipient does not need a CardUp account to rec…" at bounding box center [334, 253] width 669 height 432
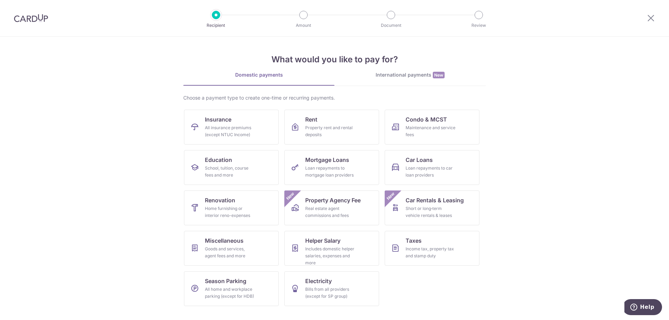
click at [147, 176] on section "What would you like to pay for? Domestic payments International payments New Ch…" at bounding box center [334, 179] width 669 height 284
click at [413, 77] on div "International payments New" at bounding box center [409, 74] width 151 height 7
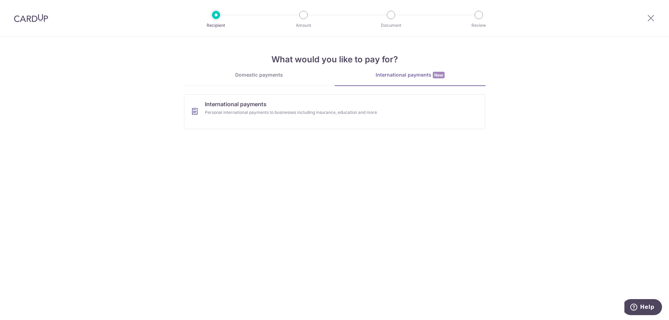
click at [264, 75] on div "Domestic payments" at bounding box center [258, 74] width 151 height 7
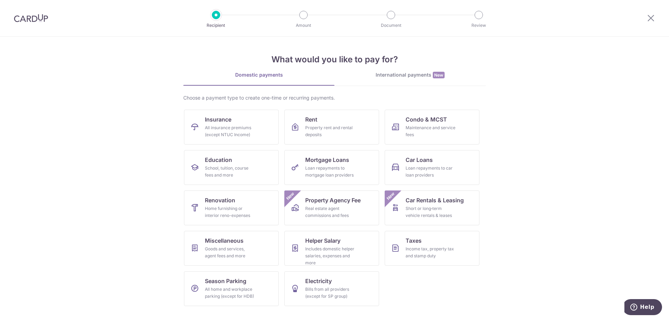
click at [400, 79] on link "International payments New" at bounding box center [409, 78] width 151 height 14
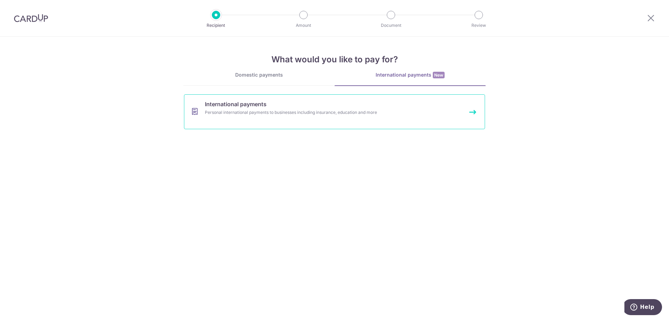
click at [453, 114] on link "International payments Personal international payments to businesses including …" at bounding box center [334, 111] width 301 height 35
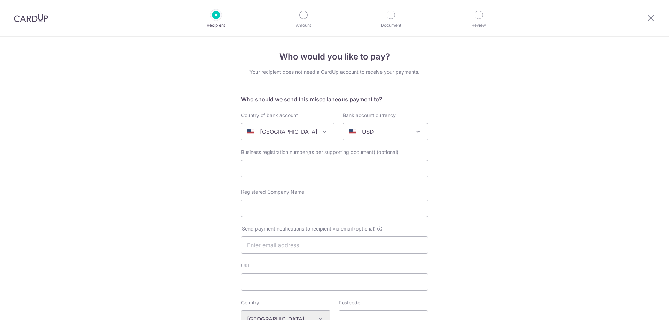
select select
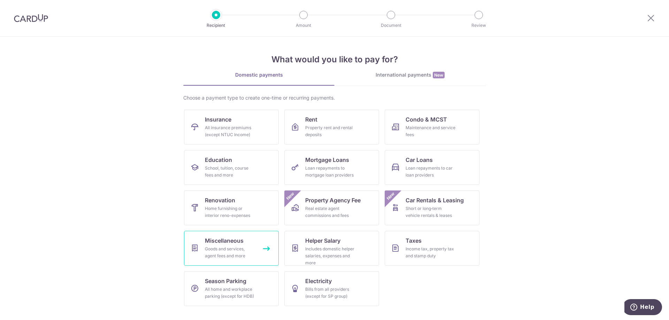
click at [229, 239] on span "Miscellaneous" at bounding box center [224, 241] width 39 height 8
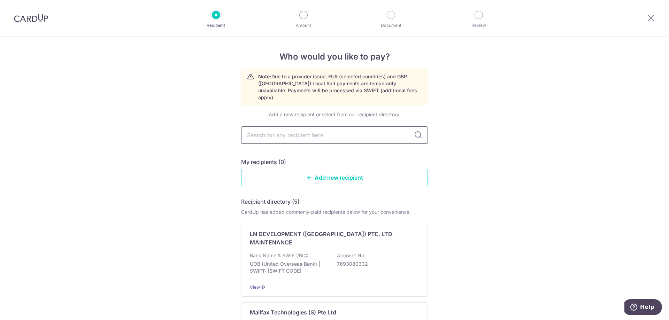
drag, startPoint x: 343, startPoint y: 130, endPoint x: 334, endPoint y: 128, distance: 9.2
click at [343, 130] on input "text" at bounding box center [334, 134] width 187 height 17
click at [301, 21] on div "Recipient Amount Document Review" at bounding box center [347, 18] width 299 height 36
drag, startPoint x: 474, startPoint y: 31, endPoint x: 445, endPoint y: 56, distance: 38.3
click at [474, 31] on div "Recipient Amount Document Review" at bounding box center [347, 18] width 299 height 36
